Goal: Task Accomplishment & Management: Manage account settings

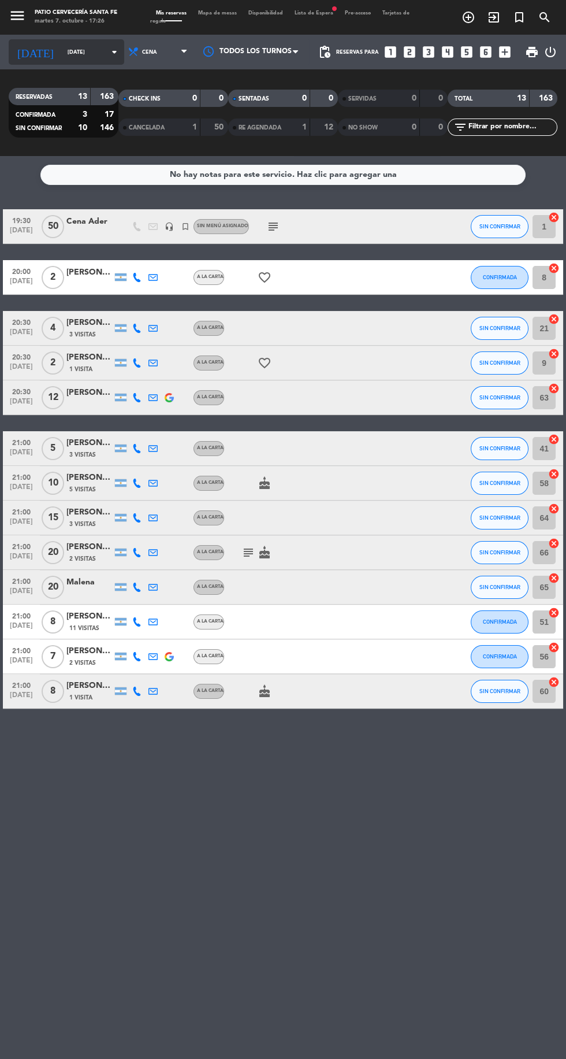
click at [62, 52] on input "[DATE]" at bounding box center [98, 52] width 73 height 18
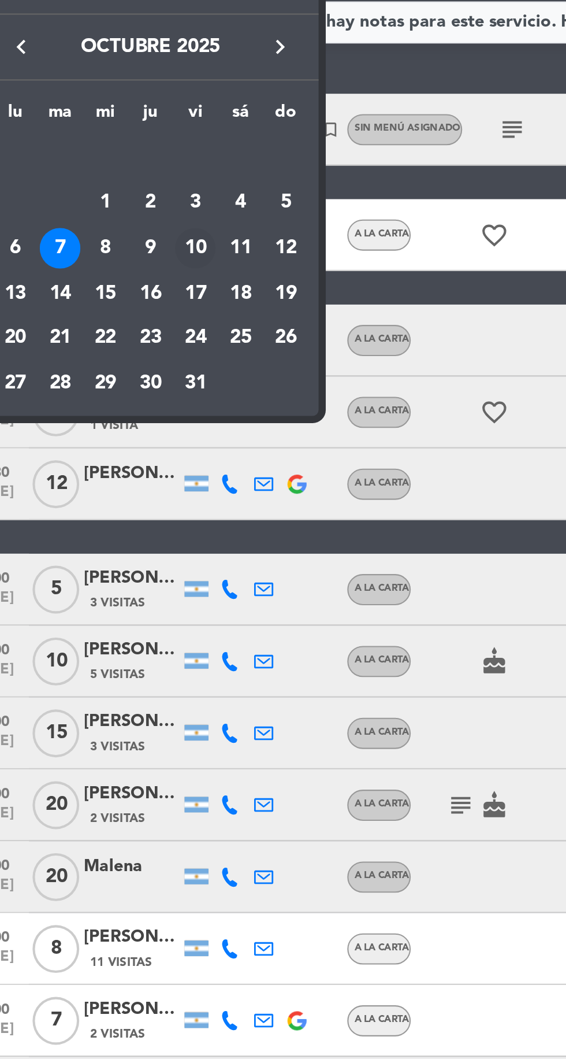
click at [125, 281] on div "10" at bounding box center [120, 284] width 20 height 20
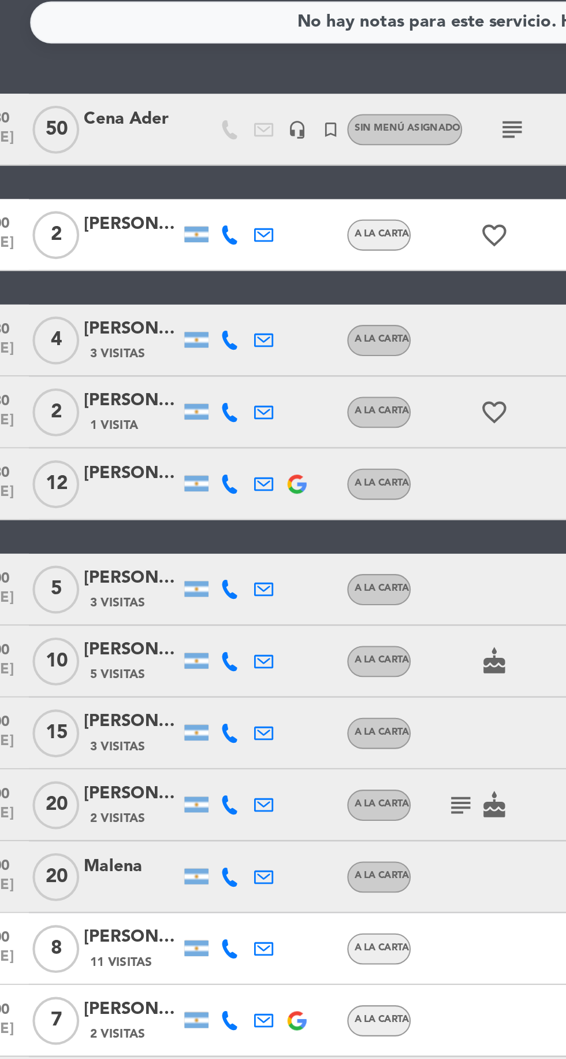
type input "vie. [DATE]"
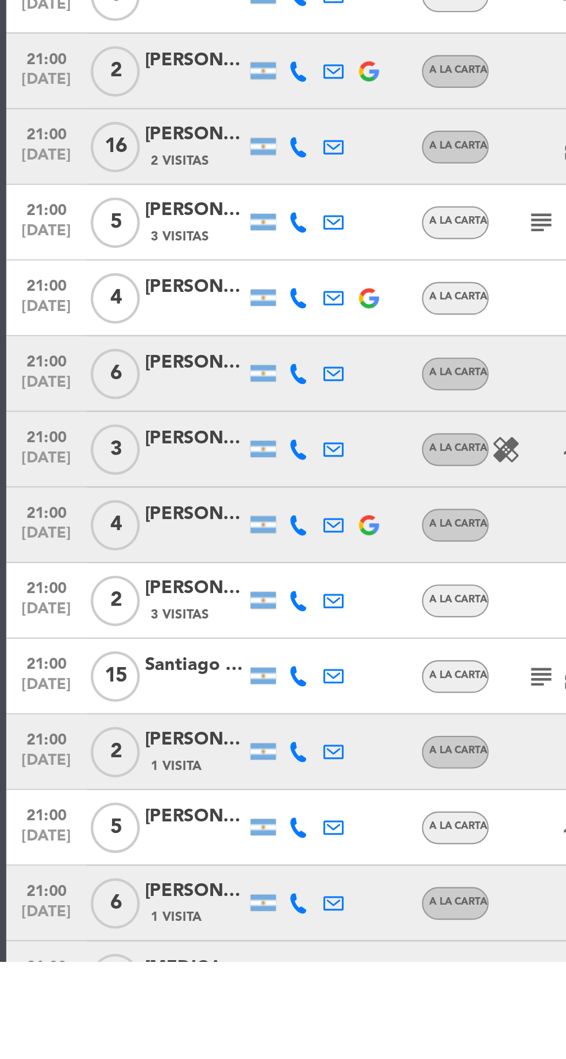
click at [249, 1058] on icon "subject" at bounding box center [249, 1067] width 14 height 14
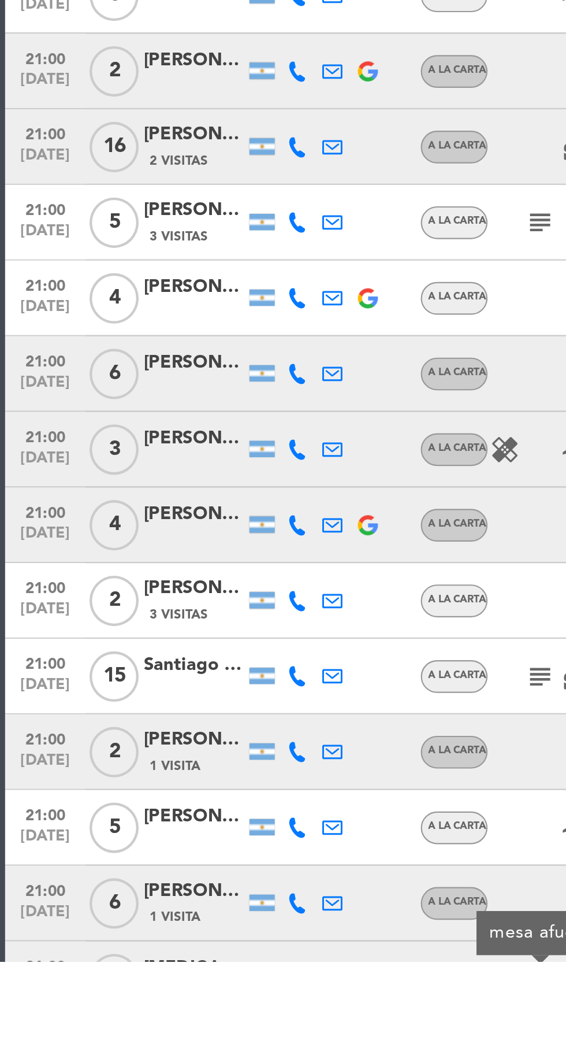
click at [244, 928] on icon "subject" at bounding box center [249, 928] width 14 height 14
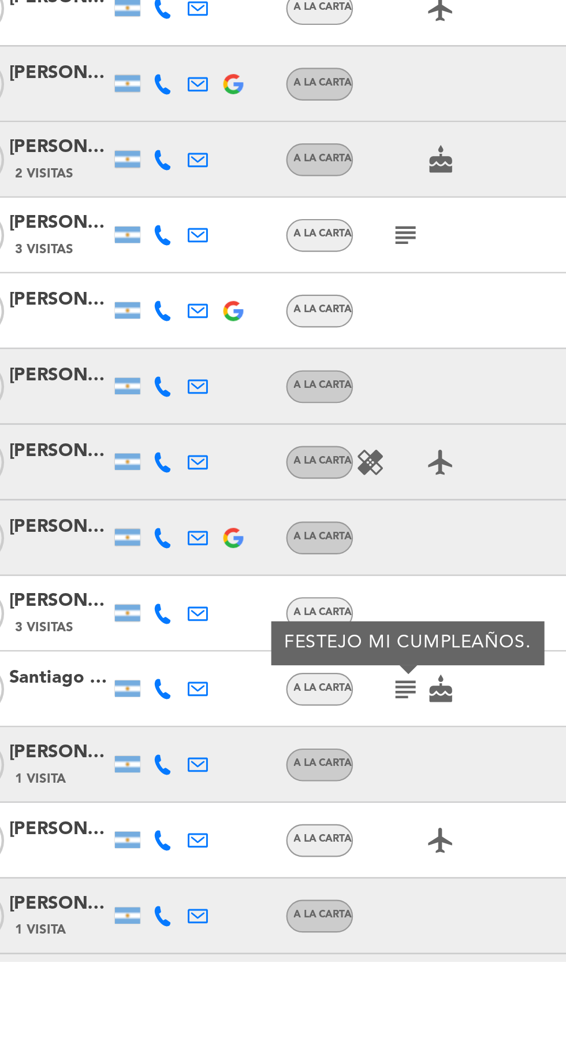
scroll to position [70, 0]
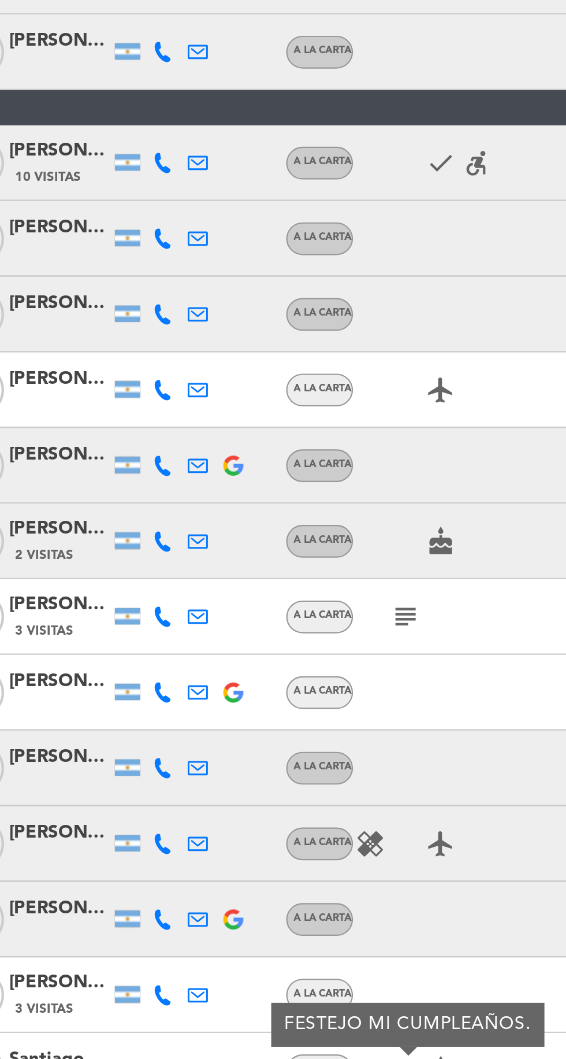
click at [245, 719] on icon "subject" at bounding box center [249, 726] width 14 height 14
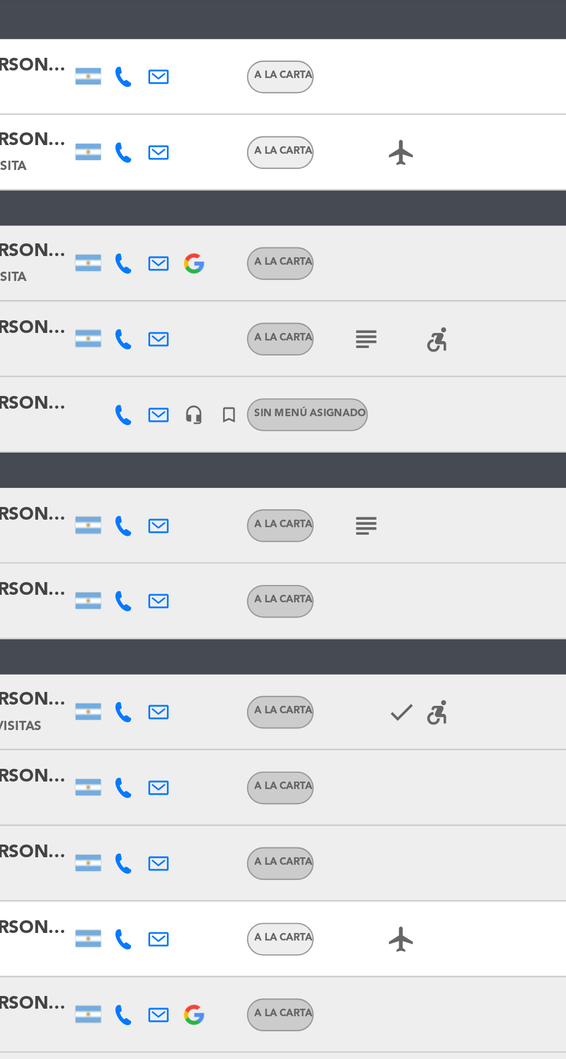
click at [253, 425] on icon "subject" at bounding box center [249, 432] width 14 height 14
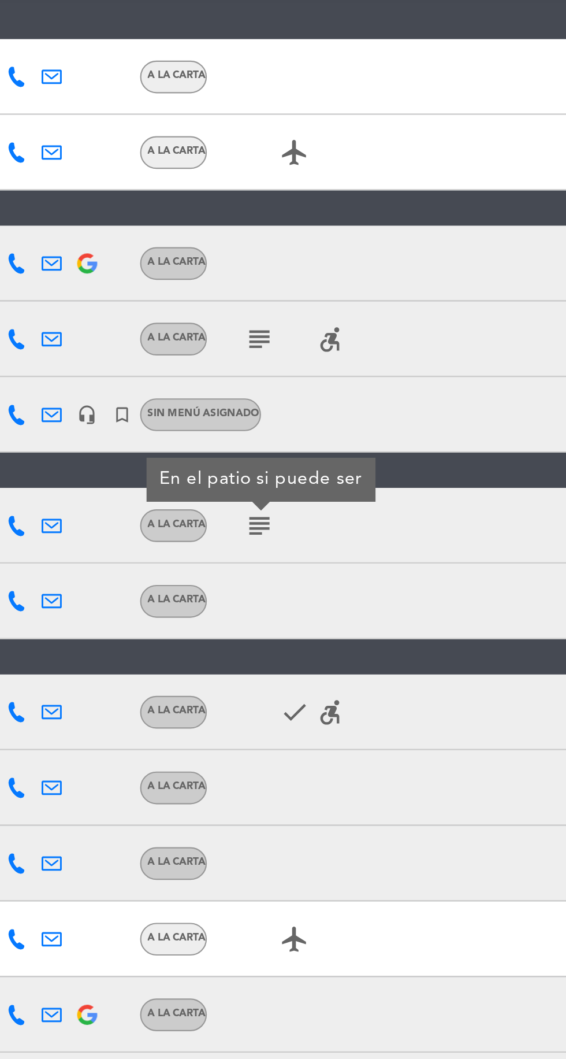
click at [251, 340] on icon "subject" at bounding box center [249, 347] width 14 height 14
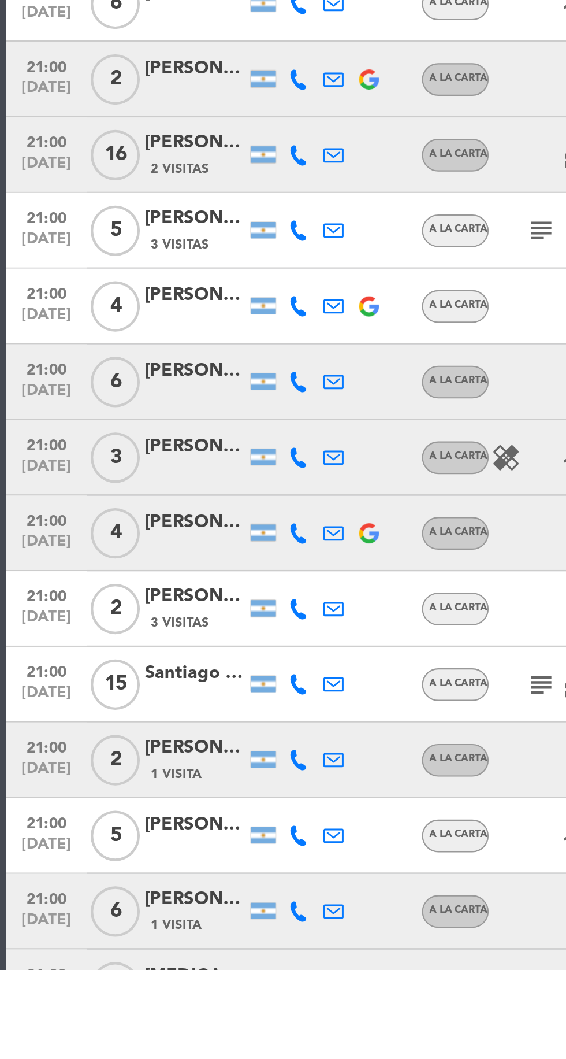
scroll to position [44, 0]
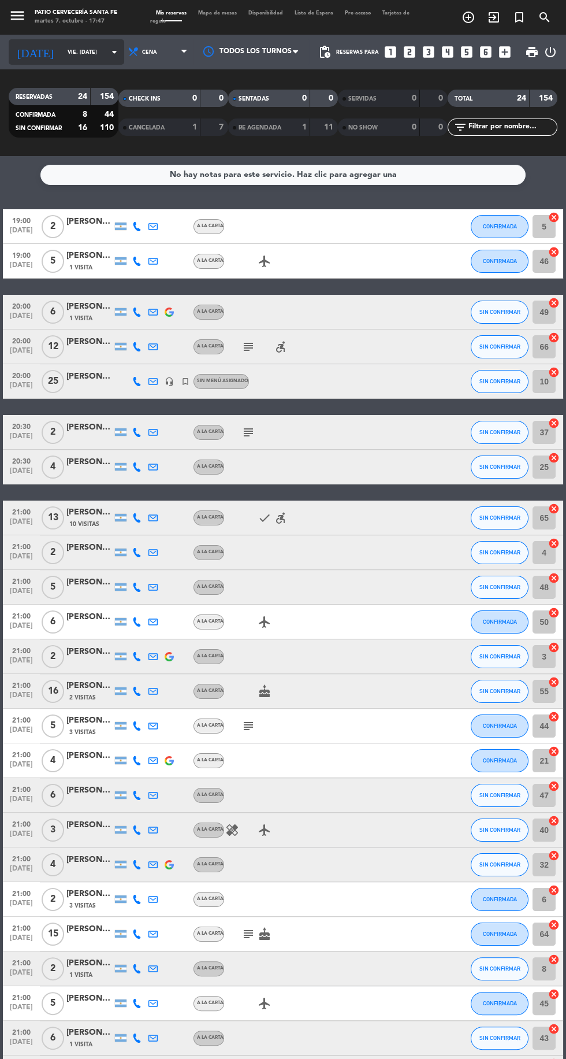
click at [71, 53] on input "vie. [DATE]" at bounding box center [98, 52] width 73 height 18
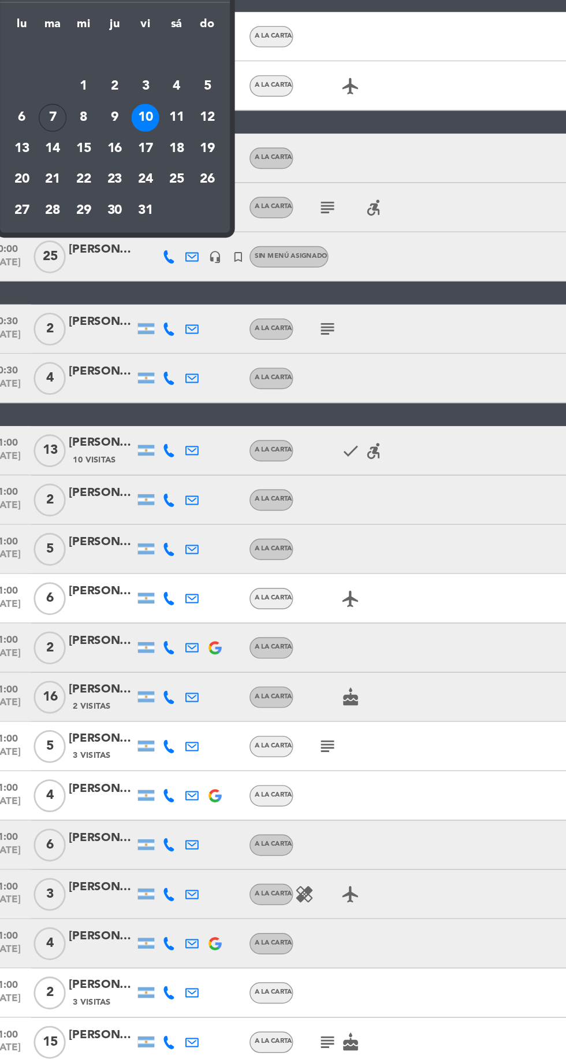
scroll to position [5, 0]
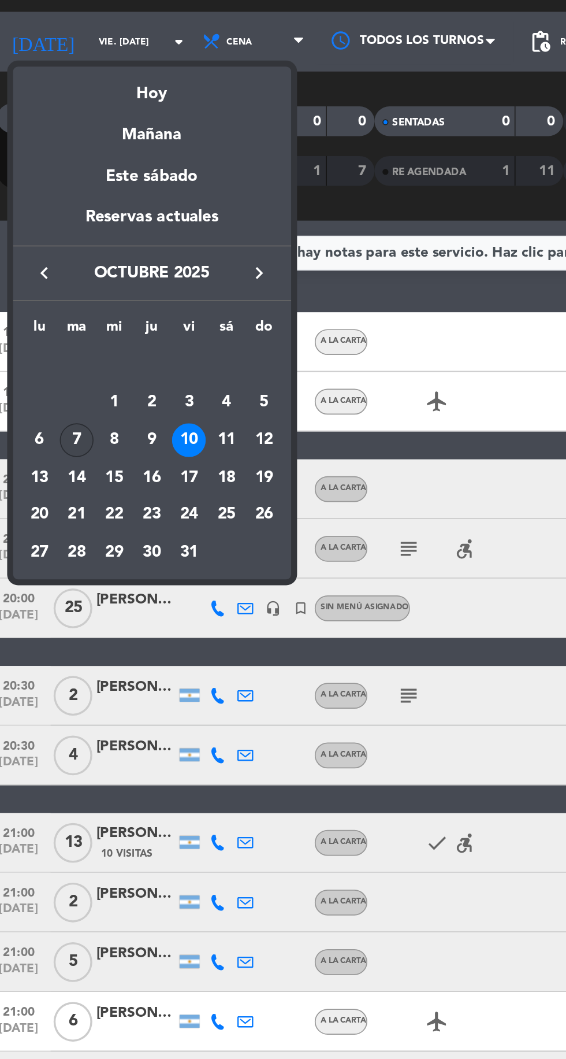
click at [64, 286] on div "7" at bounding box center [55, 284] width 20 height 20
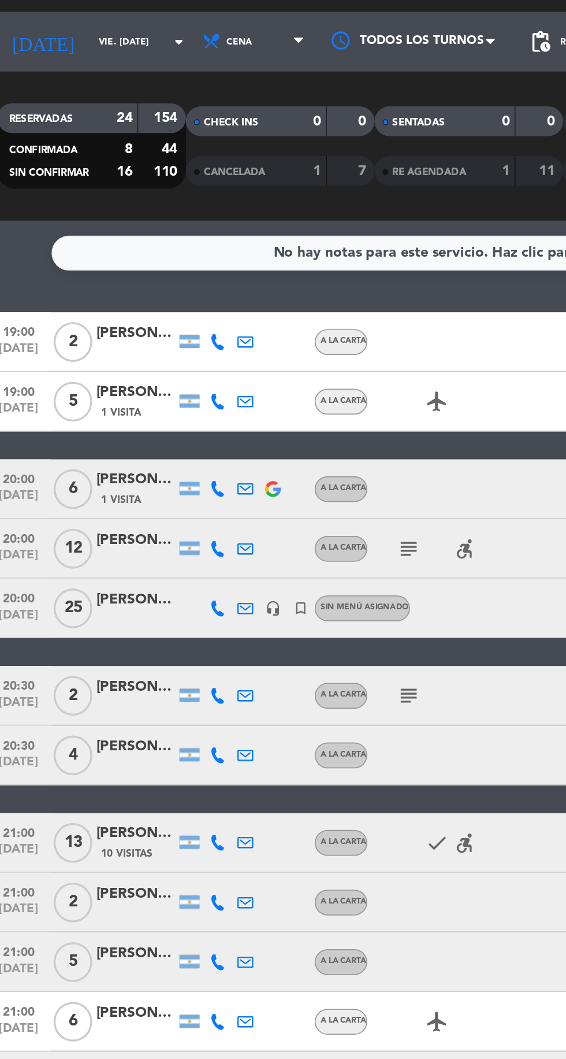
type input "[DATE] oct."
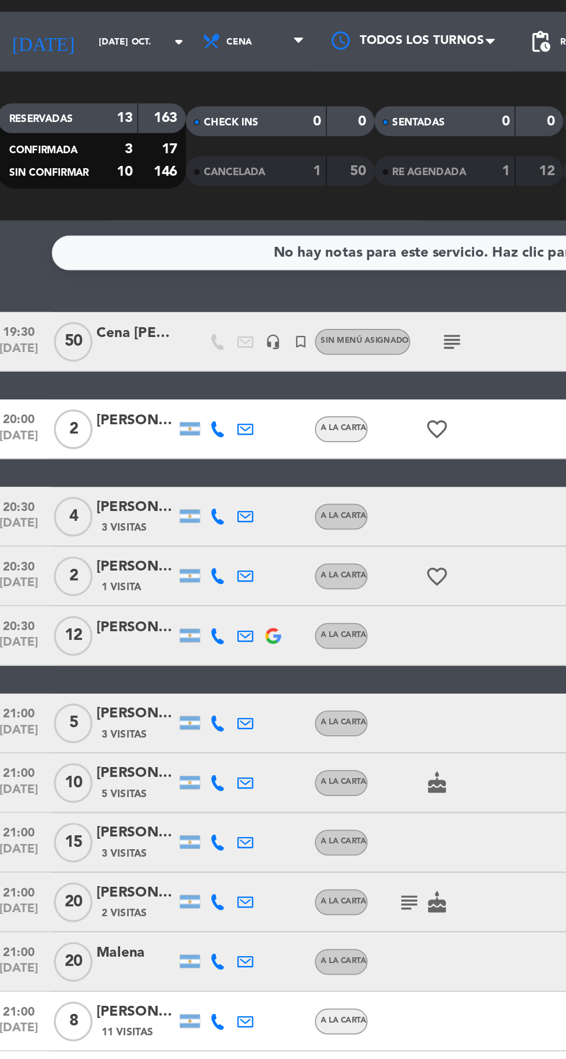
click at [83, 215] on div "Cena [PERSON_NAME]" at bounding box center [89, 221] width 46 height 13
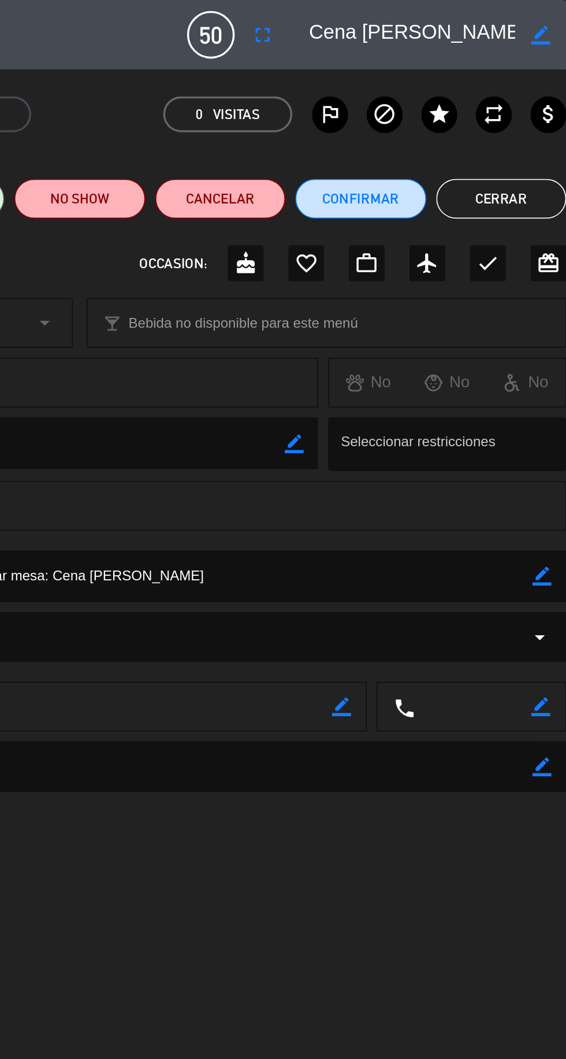
click at [548, 22] on icon "border_color" at bounding box center [551, 20] width 11 height 11
click at [396, 27] on icon "fullscreen" at bounding box center [390, 20] width 14 height 14
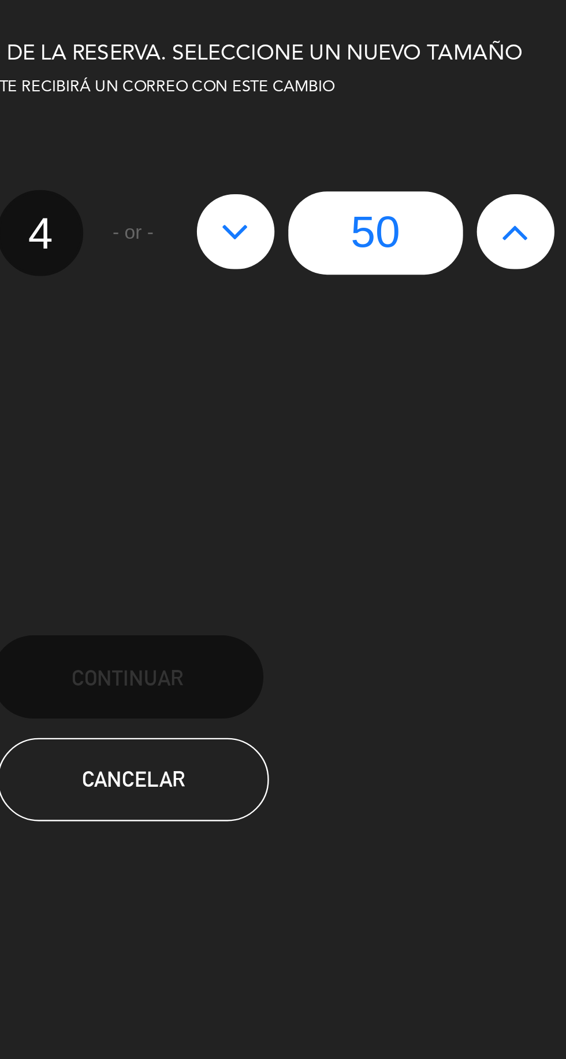
scroll to position [0, 0]
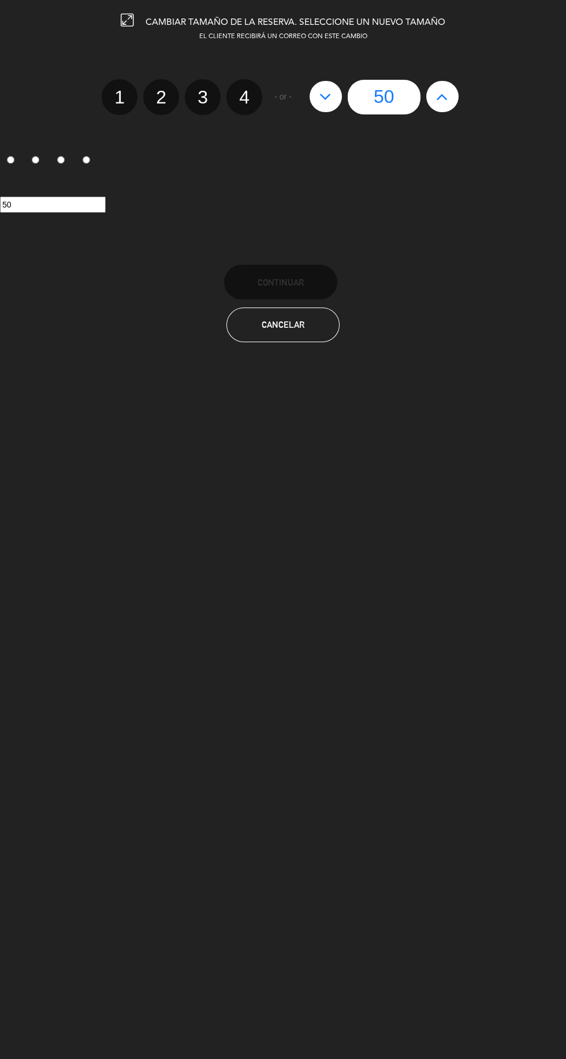
click at [396, 107] on input "50" at bounding box center [384, 97] width 73 height 35
click at [325, 97] on icon at bounding box center [326, 96] width 12 height 18
type input "49"
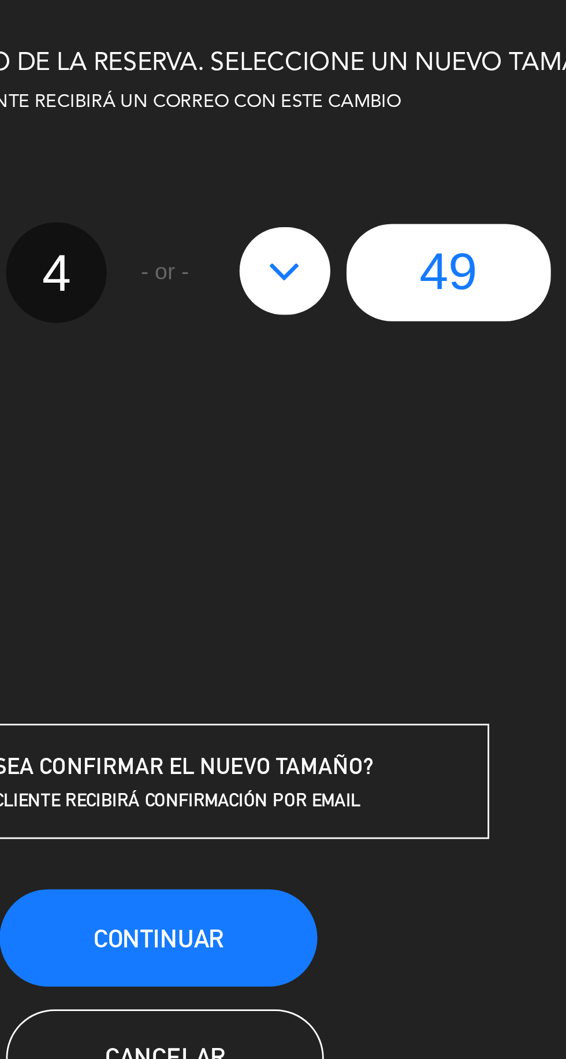
click at [340, 37] on span "EL CLIENTE RECIBIRÁ UN CORREO CON ESTE CAMBIO" at bounding box center [283, 37] width 168 height 6
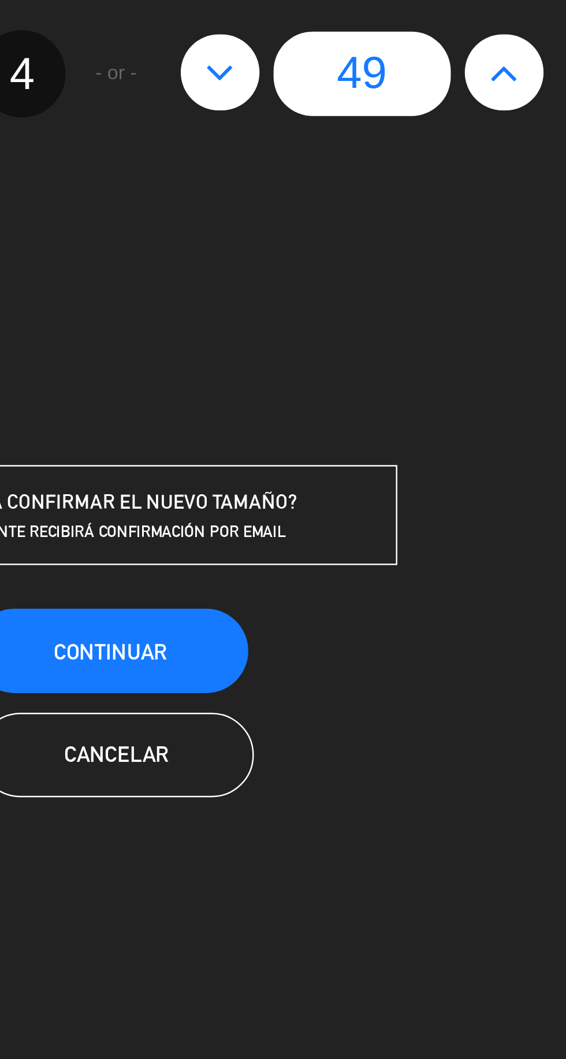
click at [400, 95] on input "49" at bounding box center [384, 97] width 73 height 35
click at [333, 97] on button at bounding box center [326, 96] width 32 height 31
type input "48"
click at [329, 102] on icon at bounding box center [326, 96] width 12 height 18
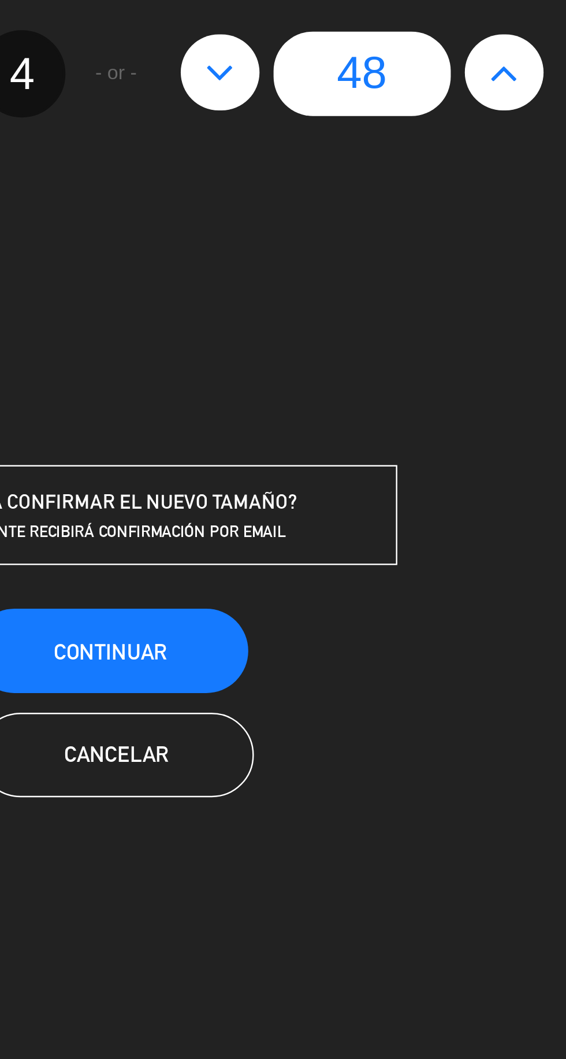
type input "47"
click at [329, 94] on icon at bounding box center [326, 96] width 12 height 18
type input "46"
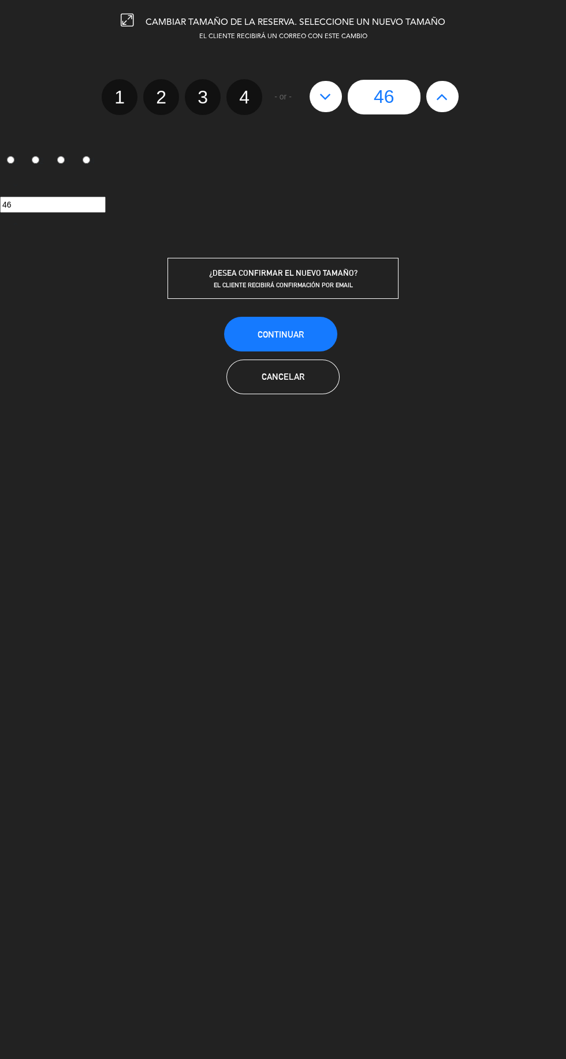
click at [328, 106] on button at bounding box center [326, 96] width 32 height 31
type input "45"
click at [325, 96] on icon at bounding box center [326, 96] width 12 height 18
type input "44"
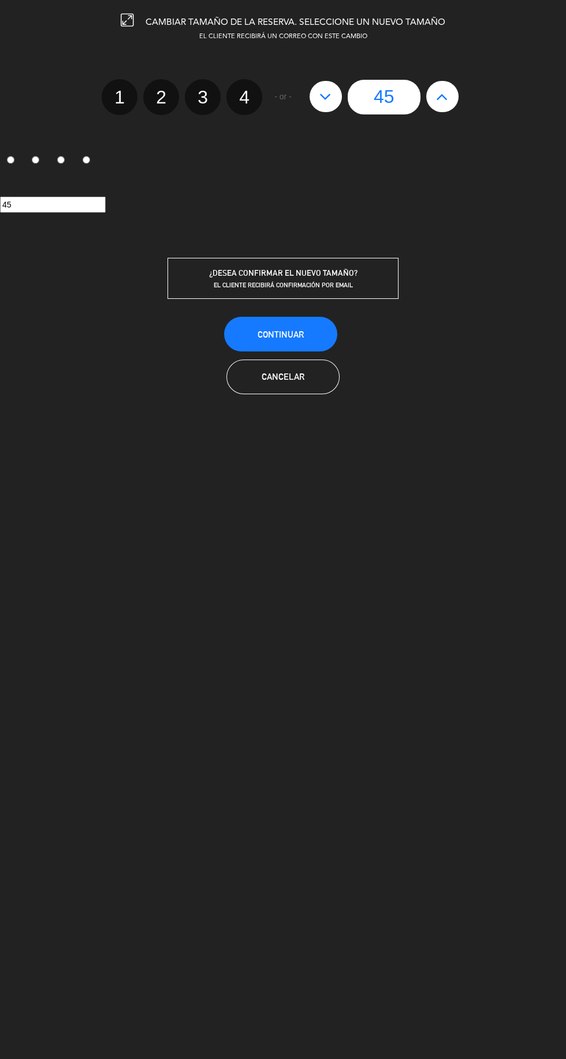
type input "44"
click at [325, 99] on icon at bounding box center [326, 96] width 12 height 18
type input "43"
click at [325, 96] on icon at bounding box center [326, 96] width 12 height 18
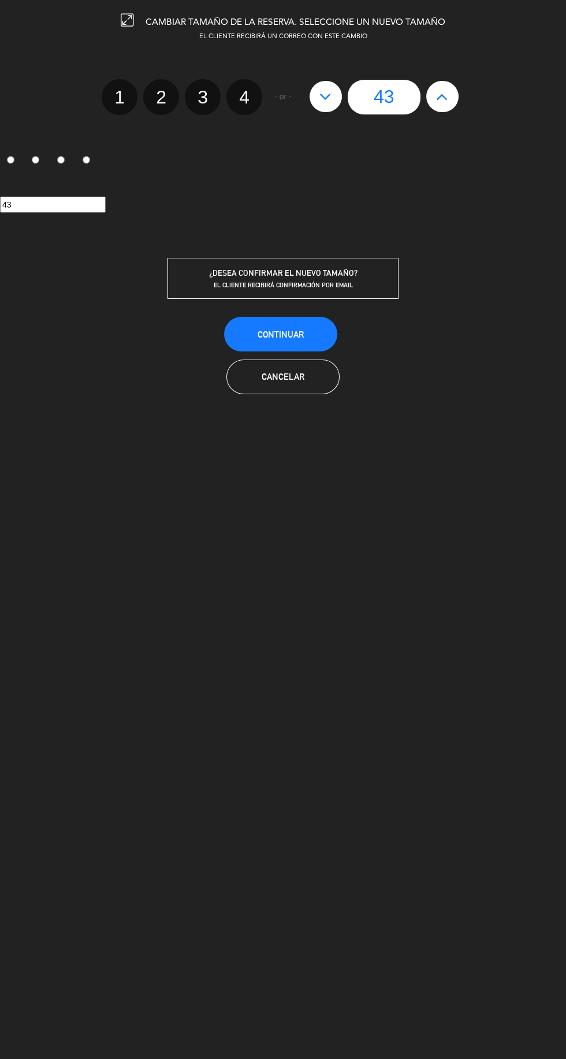
type input "42"
click at [334, 97] on button at bounding box center [326, 96] width 32 height 31
type input "41"
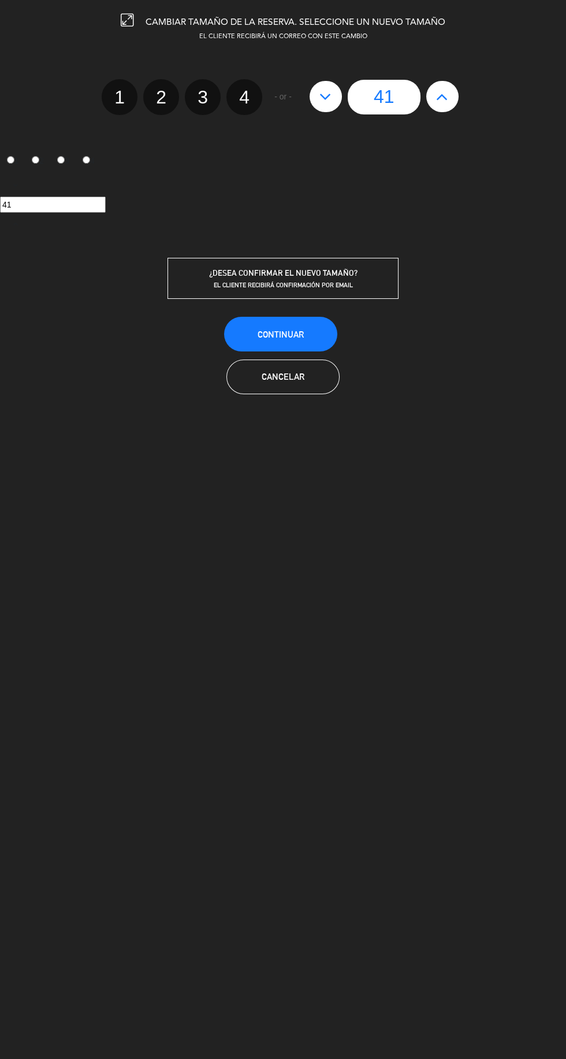
click at [340, 105] on div "41" at bounding box center [384, 97] width 161 height 35
click at [325, 100] on icon at bounding box center [326, 96] width 12 height 18
type input "40"
click at [326, 99] on icon at bounding box center [326, 96] width 12 height 18
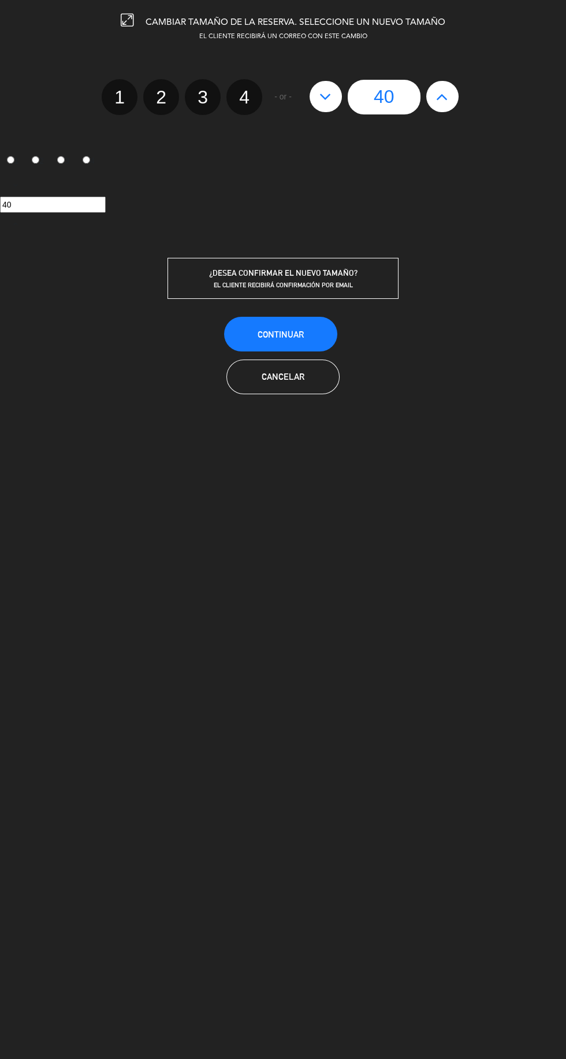
type input "39"
click at [339, 108] on div "39" at bounding box center [384, 97] width 161 height 35
click at [335, 102] on button at bounding box center [326, 96] width 32 height 31
type input "38"
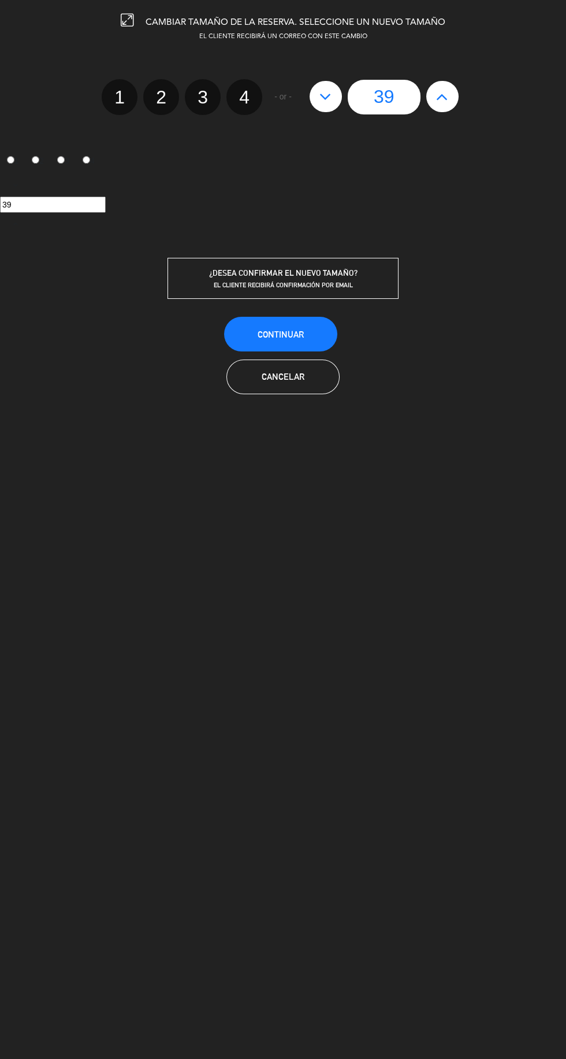
type input "38"
click at [331, 106] on button at bounding box center [326, 96] width 32 height 31
type input "37"
click at [335, 98] on button at bounding box center [326, 96] width 32 height 31
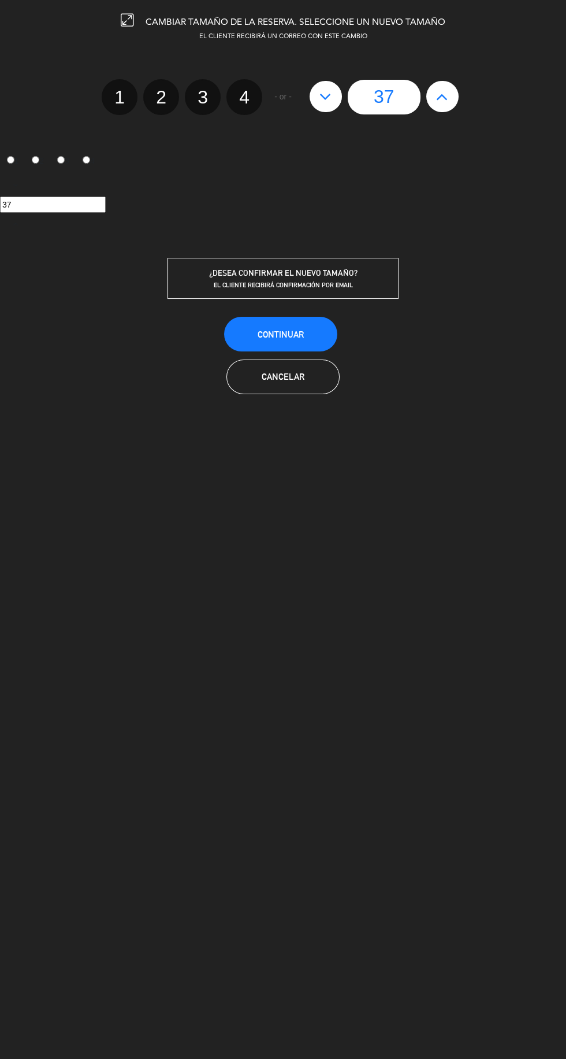
type input "36"
click at [336, 110] on div "36" at bounding box center [384, 97] width 161 height 35
click at [347, 106] on div "36" at bounding box center [384, 97] width 161 height 35
click at [353, 103] on input "36" at bounding box center [384, 97] width 73 height 35
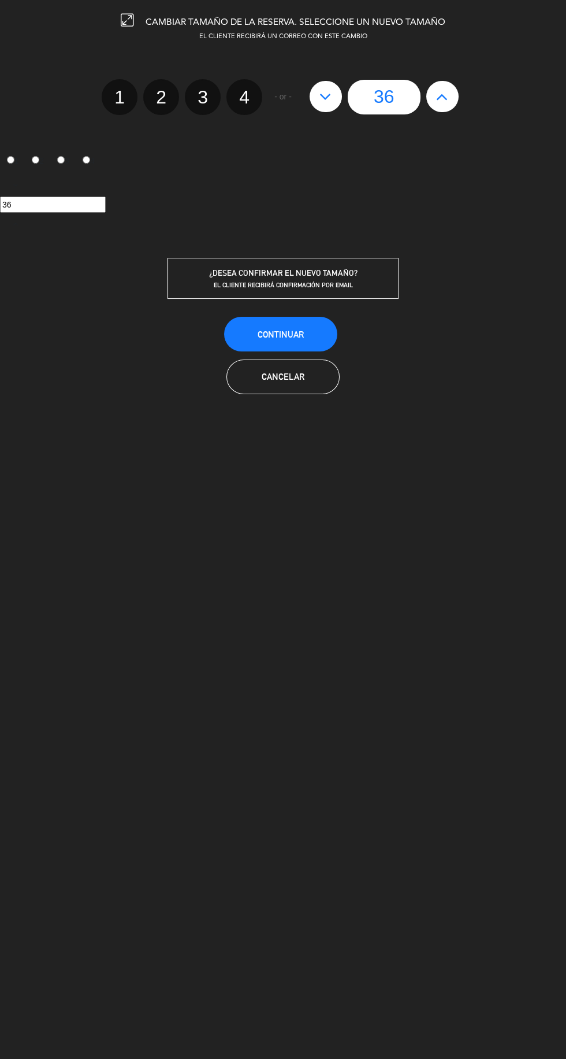
click at [340, 112] on div "36" at bounding box center [384, 97] width 161 height 35
click at [325, 97] on icon at bounding box center [326, 96] width 12 height 18
type input "35"
click at [322, 109] on button at bounding box center [326, 96] width 32 height 31
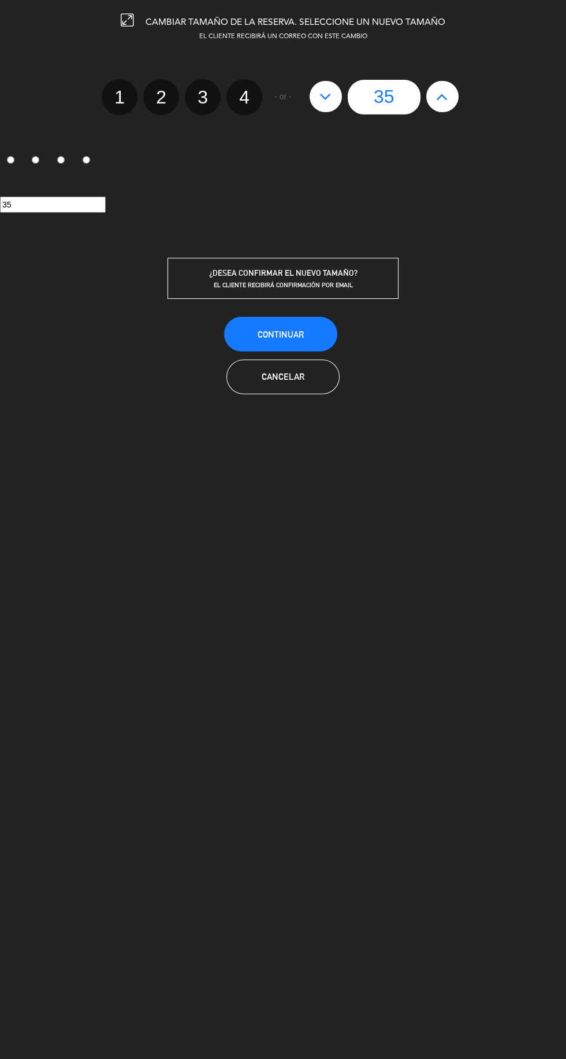
type input "34"
click at [325, 100] on icon at bounding box center [326, 96] width 12 height 18
type input "33"
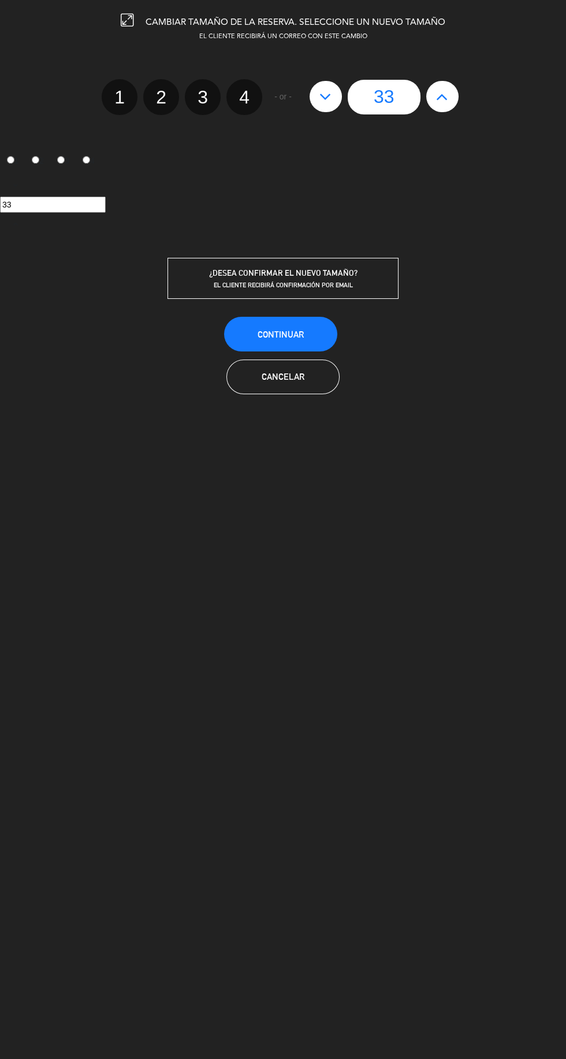
click at [327, 101] on icon at bounding box center [326, 96] width 12 height 18
type input "32"
click at [326, 98] on icon at bounding box center [326, 96] width 12 height 18
type input "31"
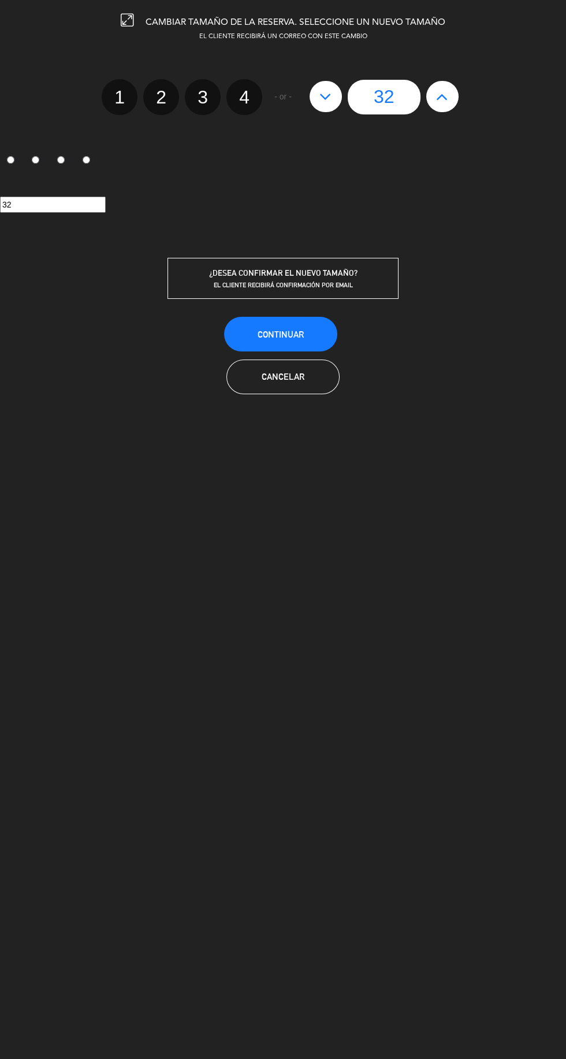
type input "31"
click at [328, 105] on icon at bounding box center [326, 96] width 12 height 18
type input "30"
click at [311, 331] on button "Continuar" at bounding box center [280, 334] width 113 height 35
